Goal: Information Seeking & Learning: Learn about a topic

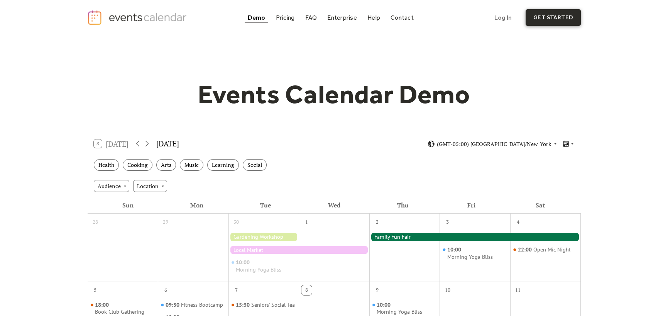
click at [556, 14] on link "get started" at bounding box center [553, 17] width 55 height 17
click at [281, 23] on div "Demo Pricing FAQ Enterprise Help Contact Log In Get Started Log In get started" at bounding box center [334, 17] width 494 height 17
click at [284, 18] on div "Pricing" at bounding box center [285, 17] width 19 height 4
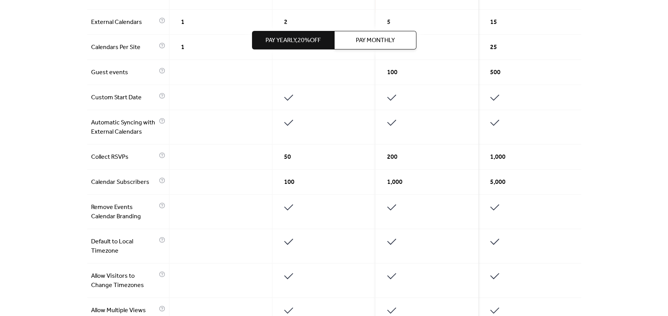
scroll to position [309, 0]
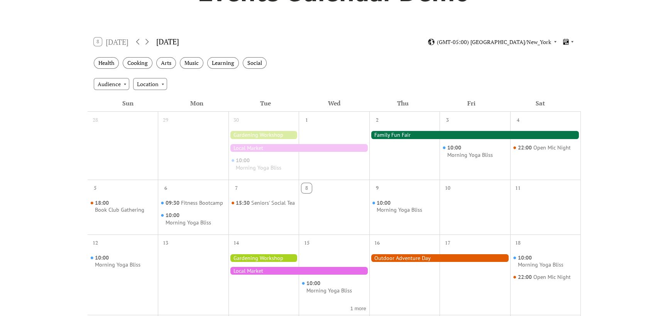
scroll to position [116, 0]
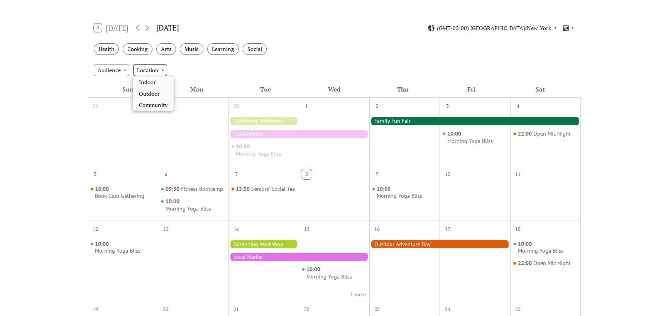
click at [157, 69] on div "Location" at bounding box center [150, 70] width 34 height 12
click at [121, 68] on div "Audience" at bounding box center [112, 70] width 36 height 12
click at [231, 77] on div "Audience Location" at bounding box center [334, 69] width 493 height 21
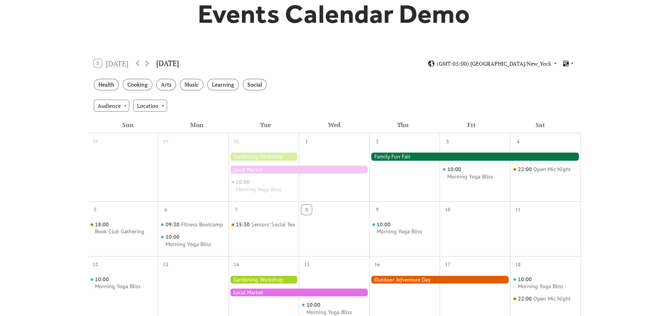
scroll to position [193, 0]
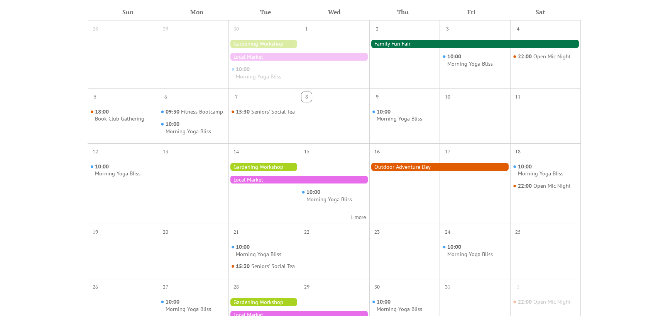
click at [376, 188] on div at bounding box center [404, 189] width 71 height 62
click at [376, 185] on div at bounding box center [404, 189] width 71 height 62
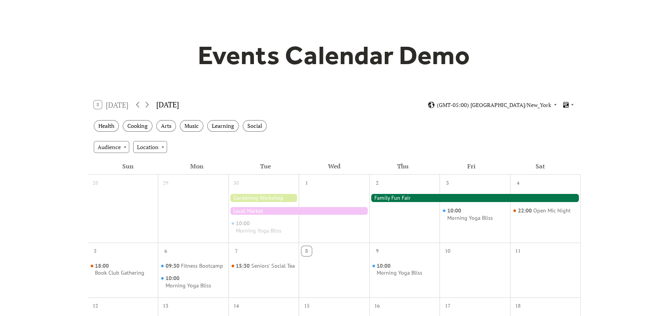
scroll to position [39, 0]
click at [571, 103] on icon at bounding box center [572, 105] width 5 height 5
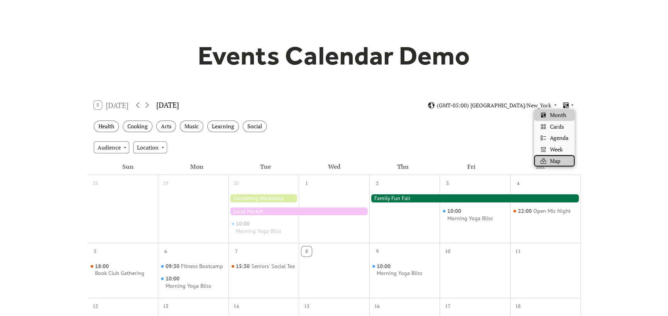
click at [554, 159] on span "Map" at bounding box center [555, 161] width 10 height 8
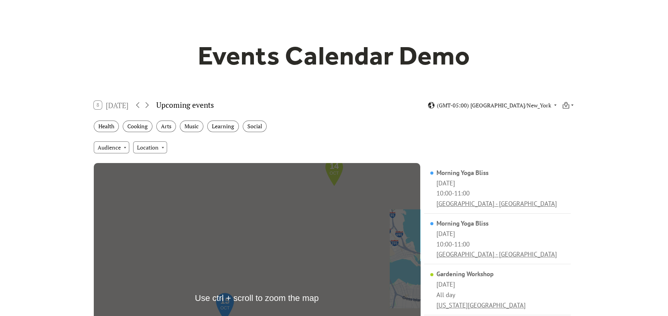
scroll to position [116, 0]
